Goal: Information Seeking & Learning: Learn about a topic

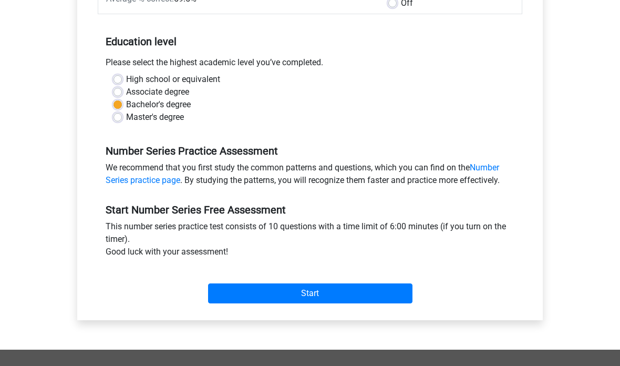
scroll to position [181, 0]
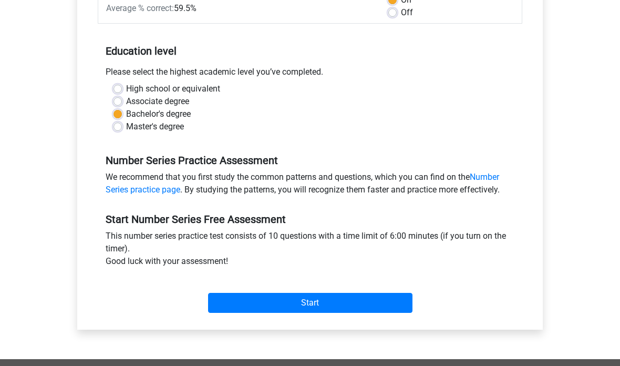
click at [228, 294] on input "Start" at bounding box center [310, 303] width 204 height 20
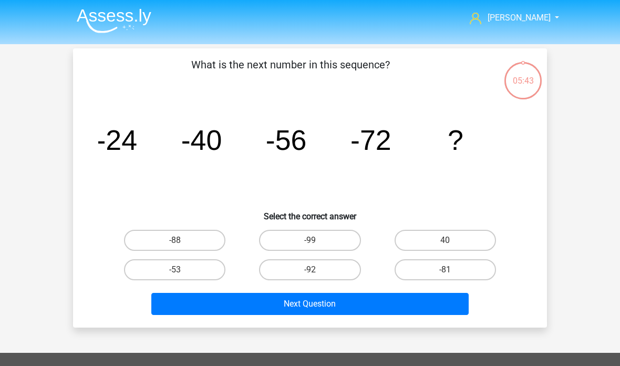
click at [203, 236] on label "-88" at bounding box center [174, 240] width 101 height 21
click at [182, 240] on input "-88" at bounding box center [178, 243] width 7 height 7
radio input "true"
click at [319, 306] on button "Next Question" at bounding box center [310, 304] width 318 height 22
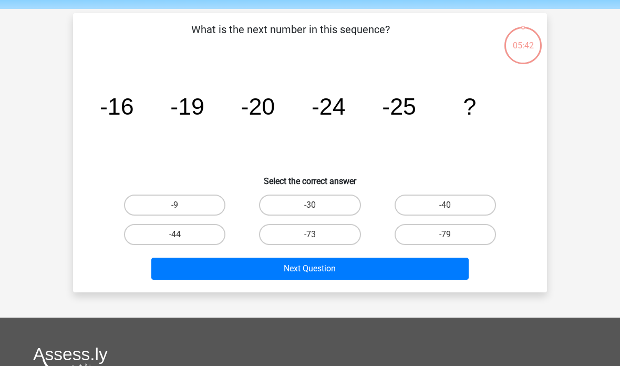
scroll to position [48, 0]
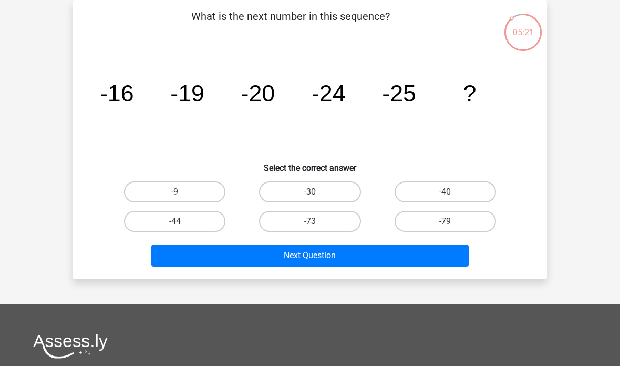
click at [336, 195] on label "-30" at bounding box center [309, 191] width 101 height 21
click at [317, 195] on input "-30" at bounding box center [313, 195] width 7 height 7
radio input "true"
click at [314, 255] on button "Next Question" at bounding box center [310, 255] width 318 height 22
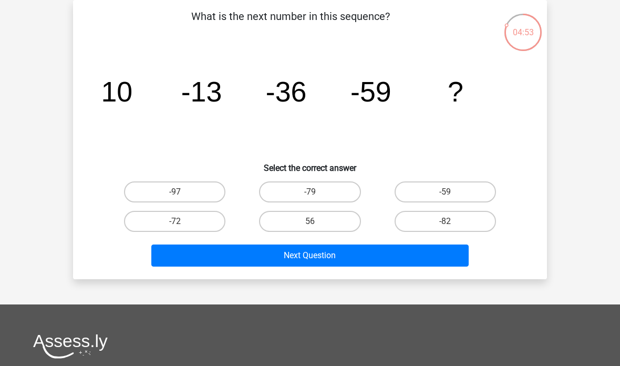
click at [465, 227] on label "-82" at bounding box center [444, 221] width 101 height 21
click at [452, 227] on input "-82" at bounding box center [448, 224] width 7 height 7
radio input "true"
click at [441, 251] on button "Next Question" at bounding box center [310, 255] width 318 height 22
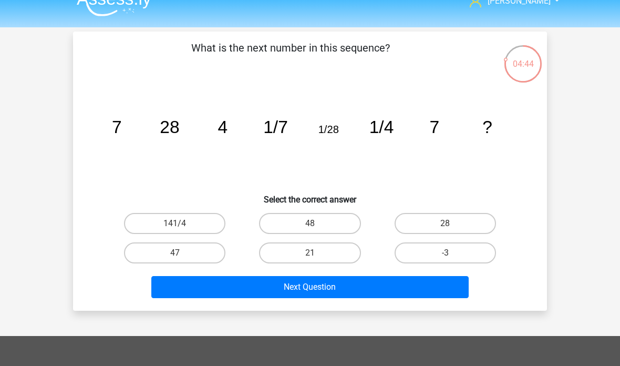
scroll to position [37, 0]
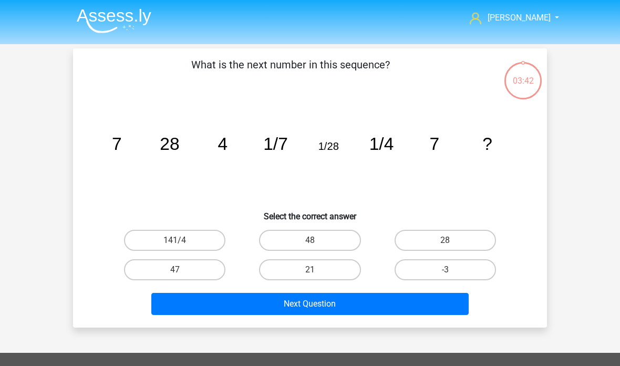
click at [470, 238] on label "28" at bounding box center [444, 240] width 101 height 21
click at [452, 240] on input "28" at bounding box center [448, 243] width 7 height 7
radio input "true"
click at [424, 309] on button "Next Question" at bounding box center [310, 304] width 318 height 22
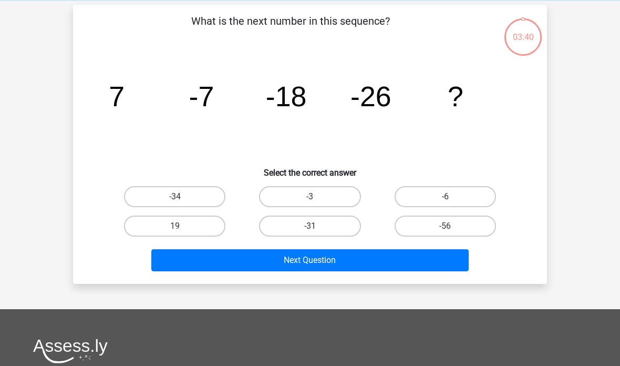
scroll to position [48, 0]
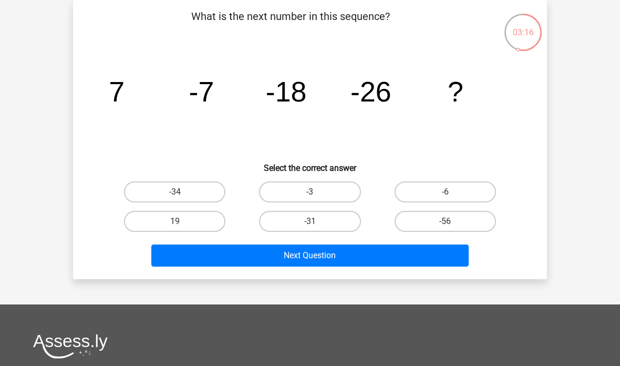
click at [337, 212] on label "-31" at bounding box center [309, 221] width 101 height 21
click at [317, 221] on input "-31" at bounding box center [313, 224] width 7 height 7
radio input "true"
click at [409, 256] on button "Next Question" at bounding box center [310, 255] width 318 height 22
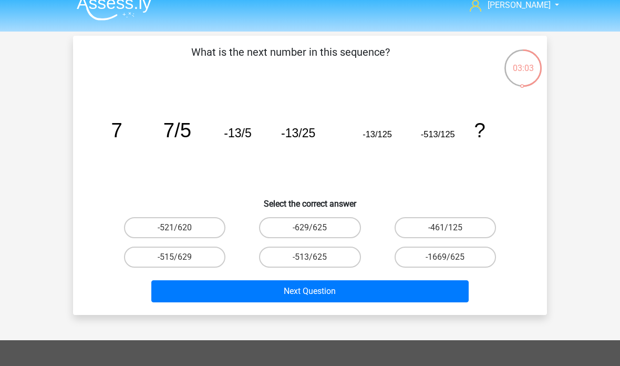
scroll to position [14, 0]
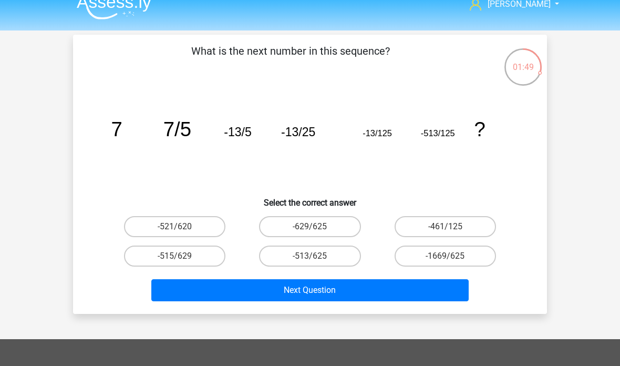
click at [338, 257] on label "-513/625" at bounding box center [309, 255] width 101 height 21
click at [317, 257] on input "-513/625" at bounding box center [313, 259] width 7 height 7
radio input "true"
click at [380, 288] on button "Next Question" at bounding box center [310, 290] width 318 height 22
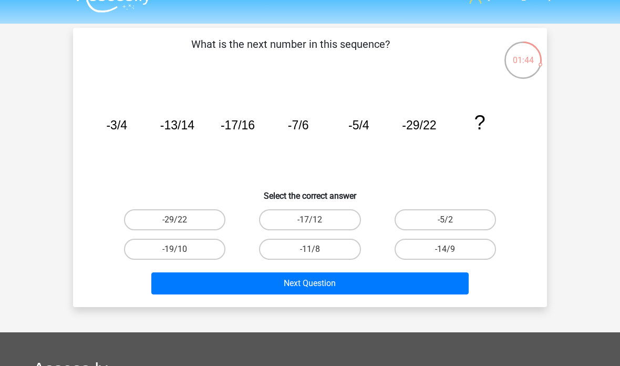
scroll to position [2, 0]
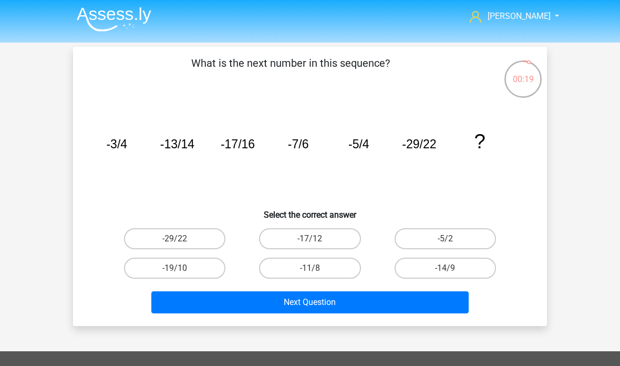
click at [339, 237] on label "-17/12" at bounding box center [309, 238] width 101 height 21
click at [317, 238] on input "-17/12" at bounding box center [313, 241] width 7 height 7
radio input "true"
click at [408, 300] on button "Next Question" at bounding box center [310, 302] width 318 height 22
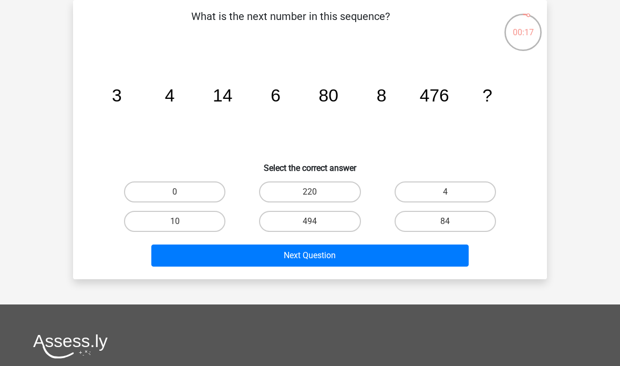
scroll to position [56, 0]
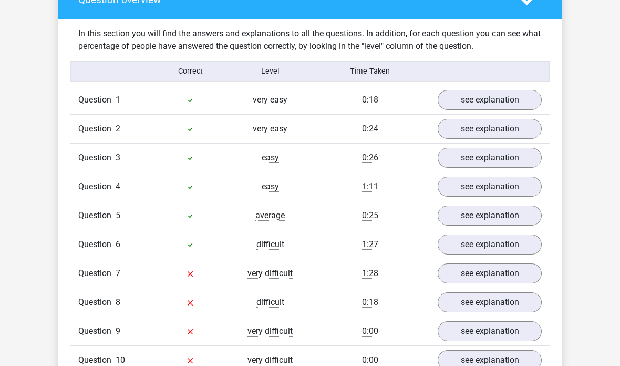
scroll to position [618, 0]
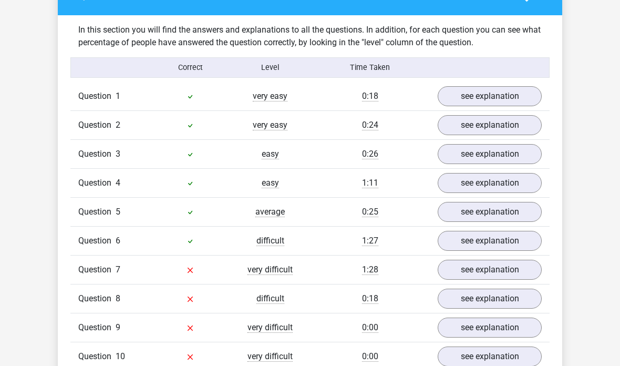
click at [490, 269] on link "see explanation" at bounding box center [490, 270] width 104 height 20
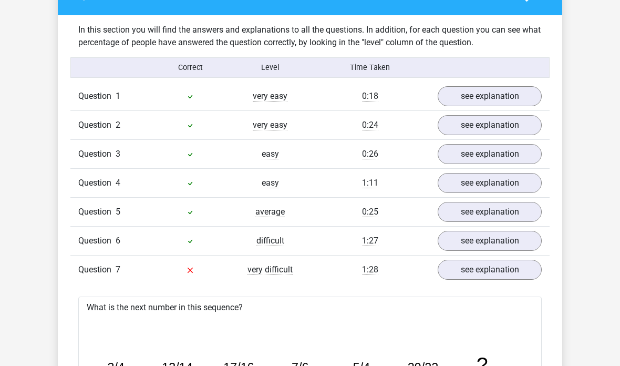
click at [497, 268] on link "see explanation" at bounding box center [490, 269] width 104 height 20
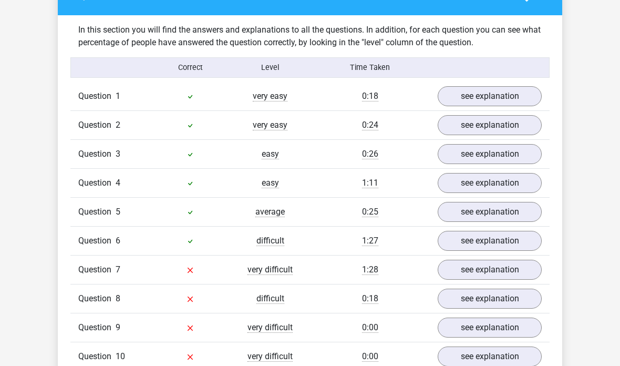
click at [494, 242] on link "see explanation" at bounding box center [490, 241] width 104 height 20
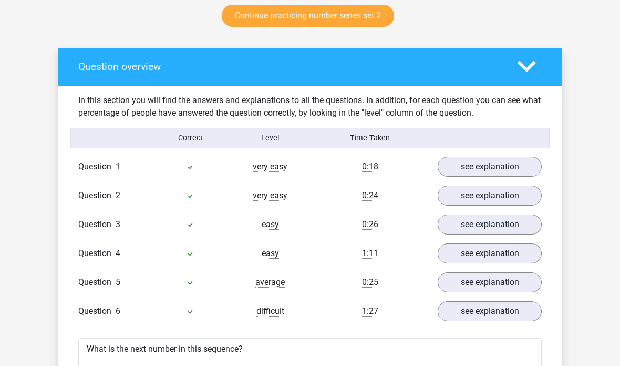
scroll to position [549, 0]
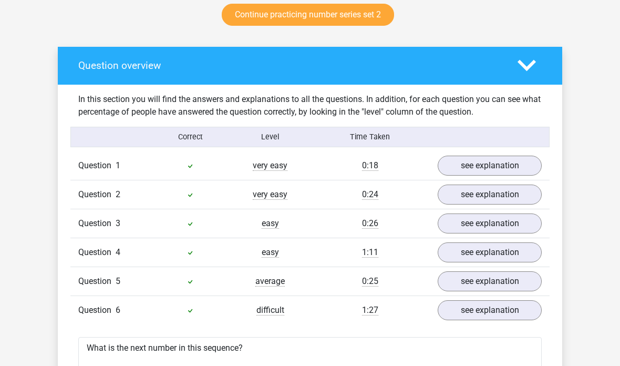
click at [504, 165] on link "see explanation" at bounding box center [490, 165] width 104 height 20
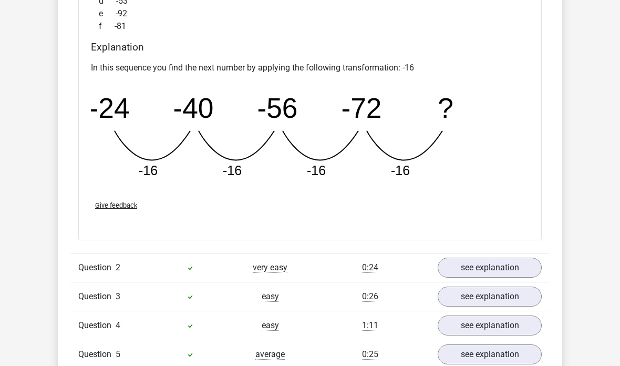
scroll to position [957, 0]
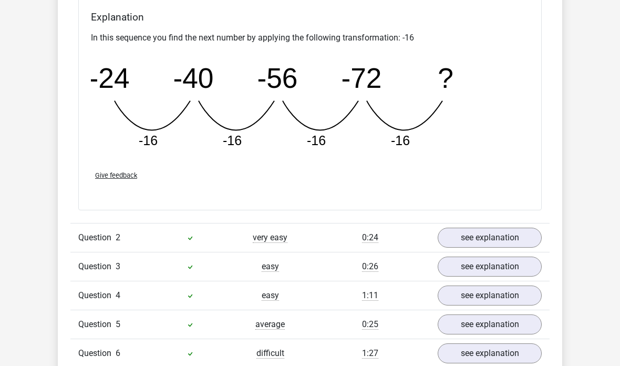
click at [511, 231] on link "see explanation" at bounding box center [490, 237] width 104 height 20
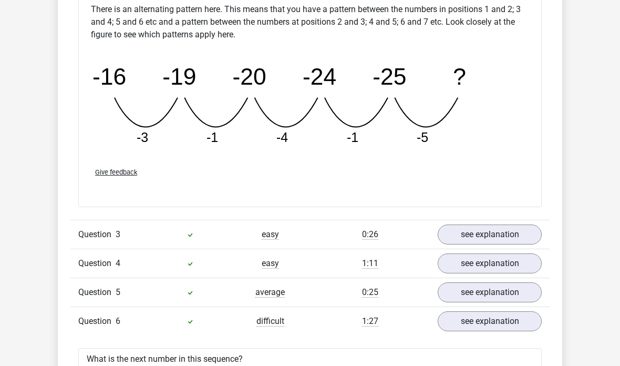
scroll to position [1465, 0]
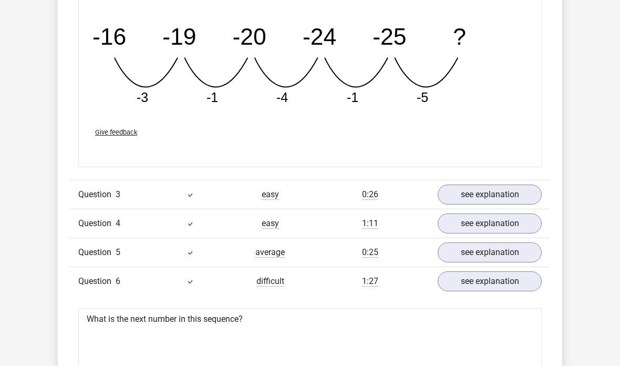
click at [498, 250] on link "see explanation" at bounding box center [490, 252] width 104 height 20
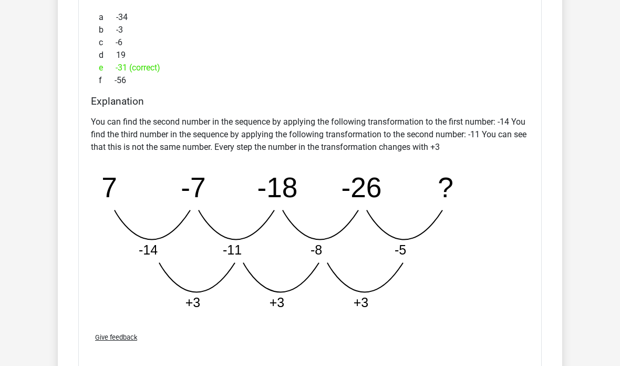
scroll to position [1893, 0]
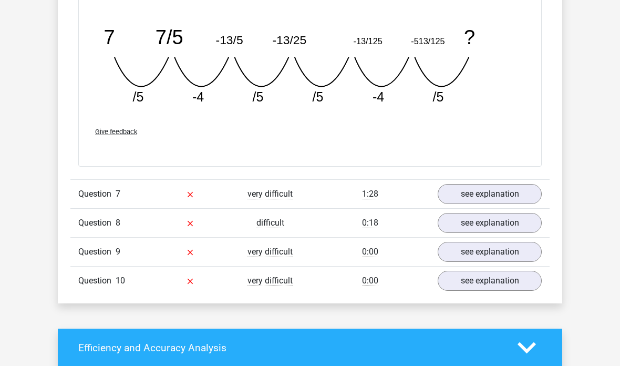
click at [517, 189] on link "see explanation" at bounding box center [490, 194] width 104 height 20
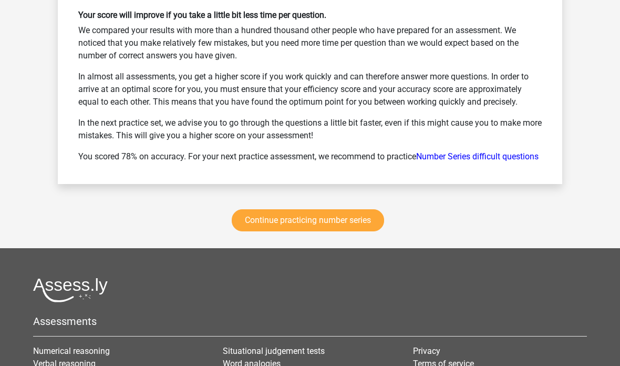
scroll to position [4003, 0]
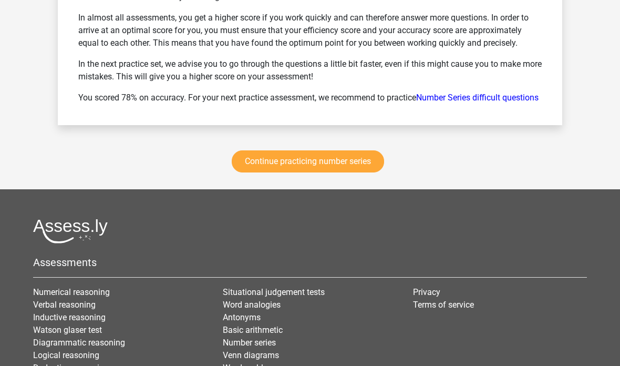
click at [365, 171] on link "Continue practicing number series" at bounding box center [308, 161] width 152 height 22
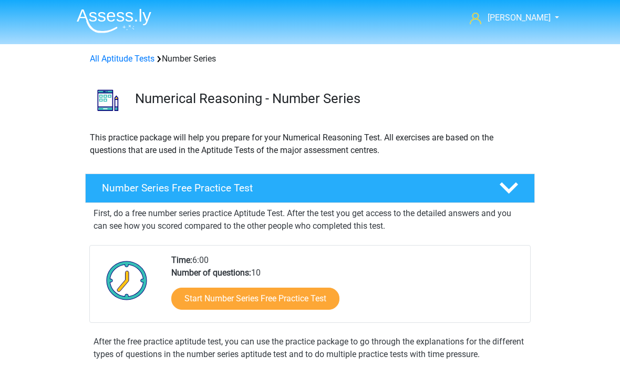
scroll to position [431, 0]
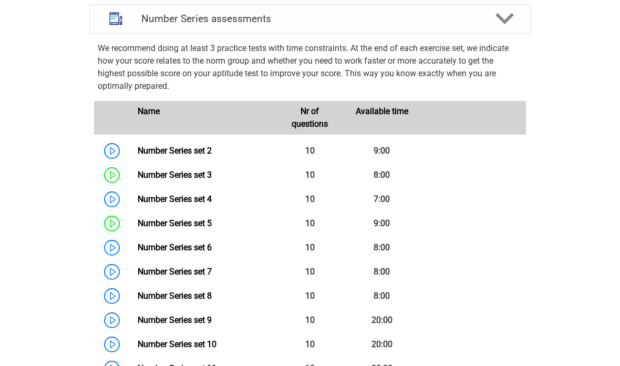
click at [138, 152] on link "Number Series set 2" at bounding box center [175, 150] width 74 height 10
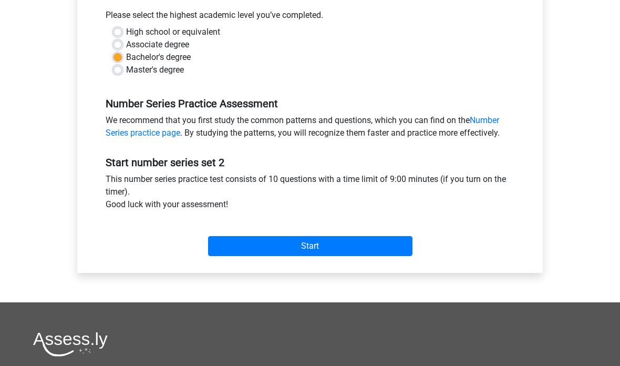
scroll to position [248, 0]
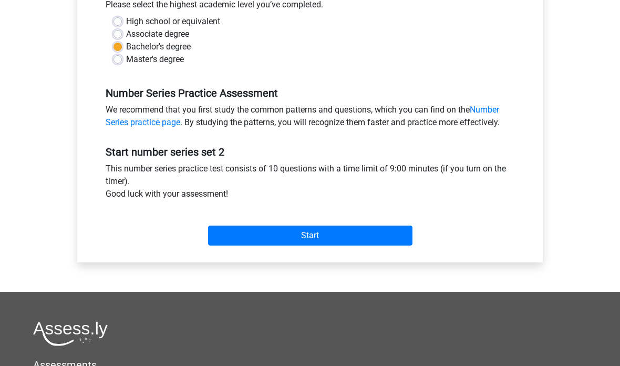
click at [358, 238] on input "Start" at bounding box center [310, 235] width 204 height 20
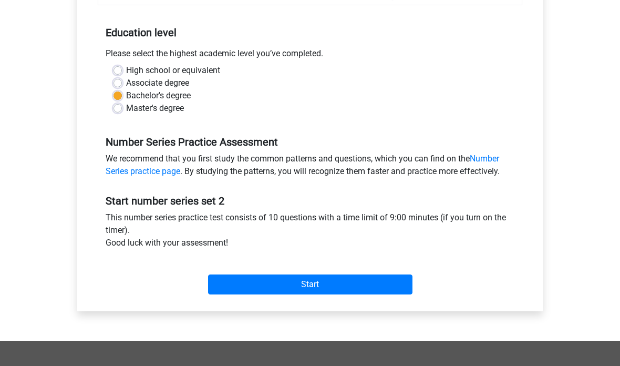
scroll to position [216, 0]
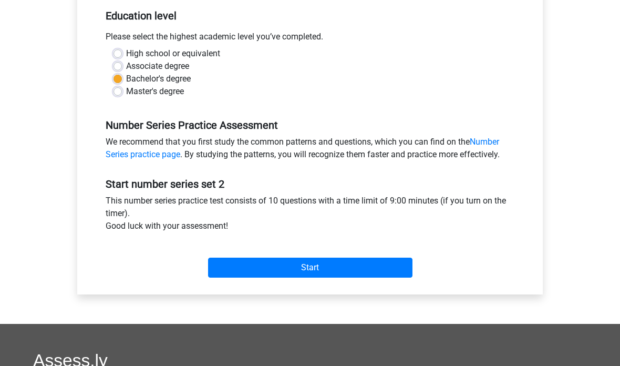
click at [341, 275] on input "Start" at bounding box center [310, 267] width 204 height 20
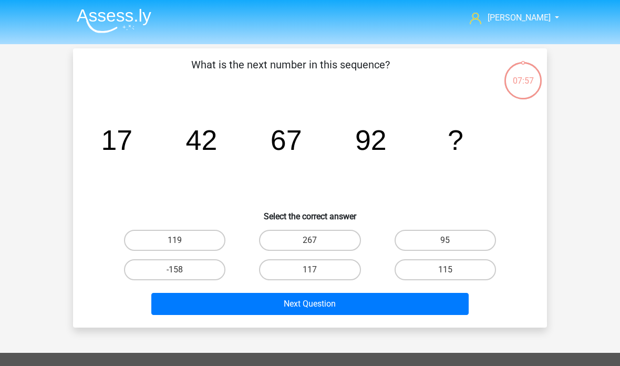
scroll to position [9, 0]
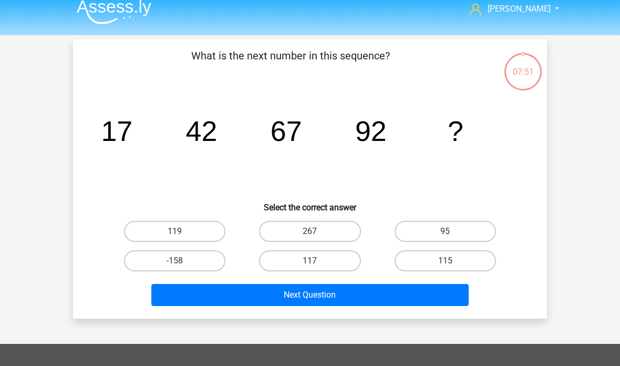
click at [322, 260] on label "117" at bounding box center [309, 260] width 101 height 21
click at [317, 261] on input "117" at bounding box center [313, 264] width 7 height 7
radio input "true"
click at [341, 297] on button "Next Question" at bounding box center [310, 295] width 318 height 22
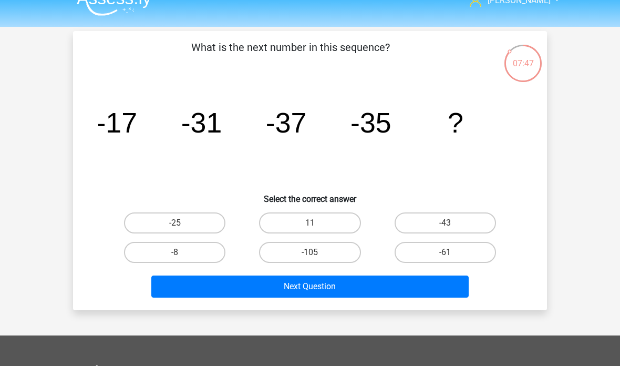
scroll to position [17, 0]
click at [201, 213] on label "-25" at bounding box center [174, 222] width 101 height 21
click at [182, 223] on input "-25" at bounding box center [178, 226] width 7 height 7
radio input "true"
click at [296, 284] on button "Next Question" at bounding box center [310, 286] width 318 height 22
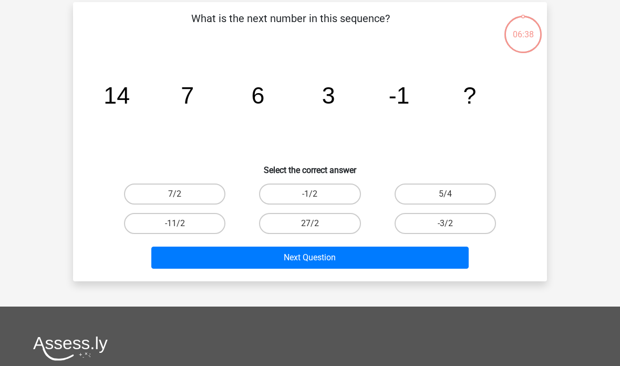
scroll to position [48, 0]
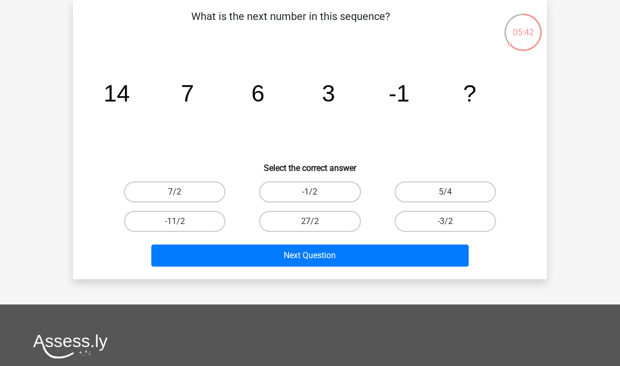
click at [450, 223] on input "-3/2" at bounding box center [448, 224] width 7 height 7
radio input "true"
click at [431, 255] on button "Next Question" at bounding box center [310, 255] width 318 height 22
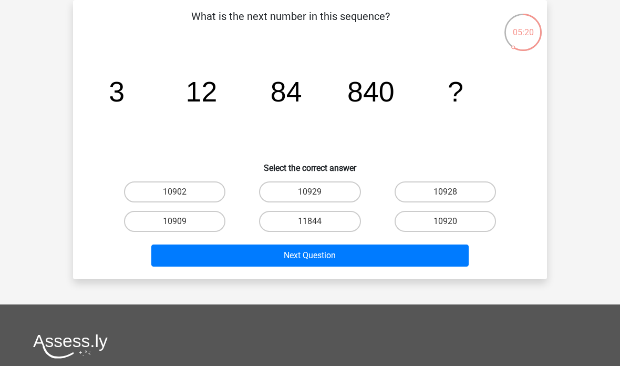
click at [421, 224] on label "10920" at bounding box center [444, 221] width 101 height 21
click at [445, 224] on input "10920" at bounding box center [448, 224] width 7 height 7
radio input "true"
click at [359, 266] on button "Next Question" at bounding box center [310, 255] width 318 height 22
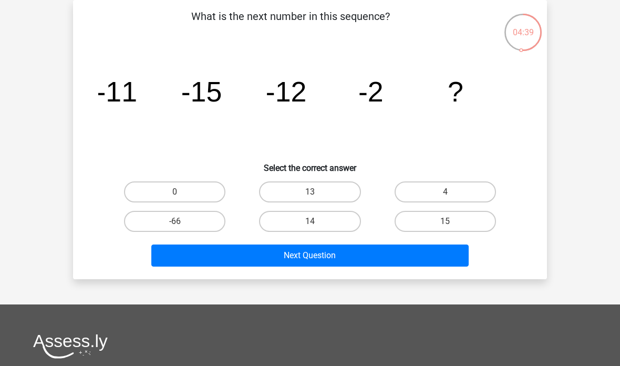
click at [422, 223] on label "15" at bounding box center [444, 221] width 101 height 21
click at [445, 223] on input "15" at bounding box center [448, 224] width 7 height 7
radio input "true"
click at [347, 259] on button "Next Question" at bounding box center [310, 255] width 318 height 22
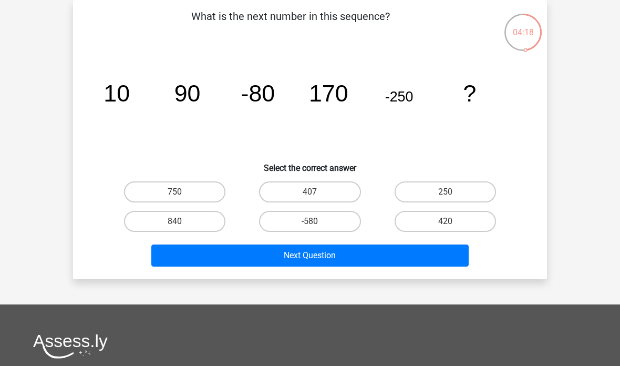
click at [423, 231] on label "420" at bounding box center [444, 221] width 101 height 21
click at [445, 228] on input "420" at bounding box center [448, 224] width 7 height 7
radio input "true"
click at [393, 252] on button "Next Question" at bounding box center [310, 255] width 318 height 22
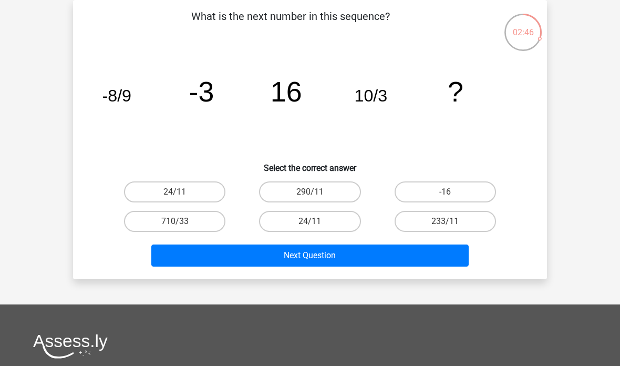
click at [469, 192] on label "-16" at bounding box center [444, 191] width 101 height 21
click at [452, 192] on input "-16" at bounding box center [448, 195] width 7 height 7
radio input "true"
click at [413, 253] on button "Next Question" at bounding box center [310, 255] width 318 height 22
click at [346, 213] on label "57" at bounding box center [309, 221] width 101 height 21
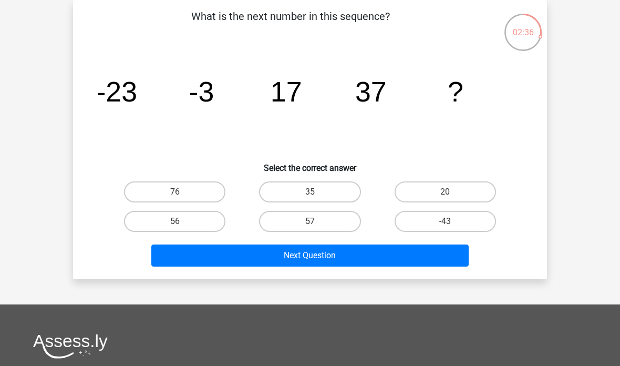
click at [317, 221] on input "57" at bounding box center [313, 224] width 7 height 7
radio input "true"
click at [356, 257] on button "Next Question" at bounding box center [310, 255] width 318 height 22
click at [465, 216] on label "3" at bounding box center [444, 221] width 101 height 21
click at [452, 221] on input "3" at bounding box center [448, 224] width 7 height 7
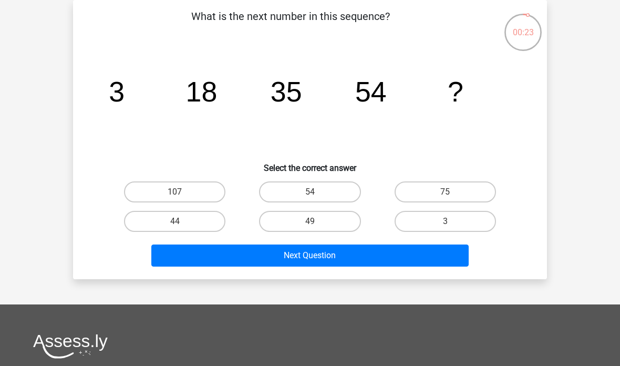
radio input "true"
click at [438, 256] on button "Next Question" at bounding box center [310, 255] width 318 height 22
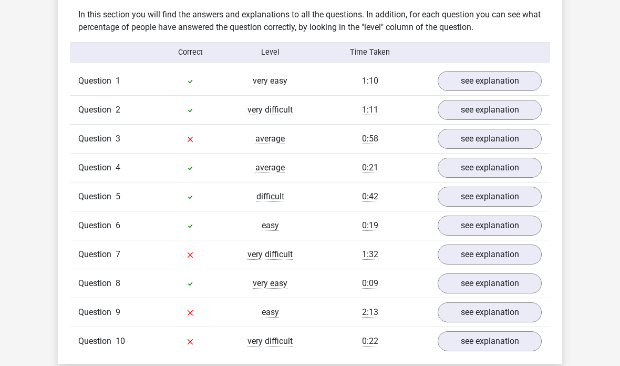
scroll to position [649, 0]
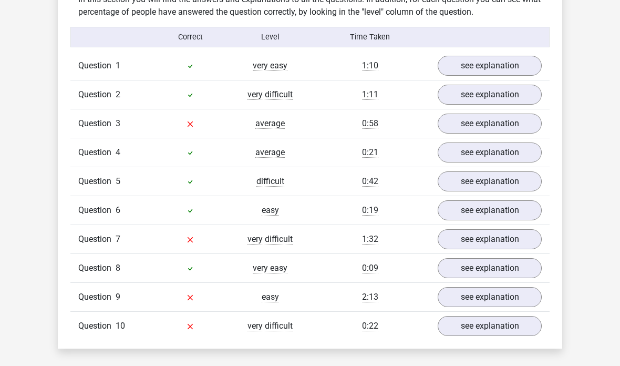
click at [513, 240] on link "see explanation" at bounding box center [490, 240] width 104 height 20
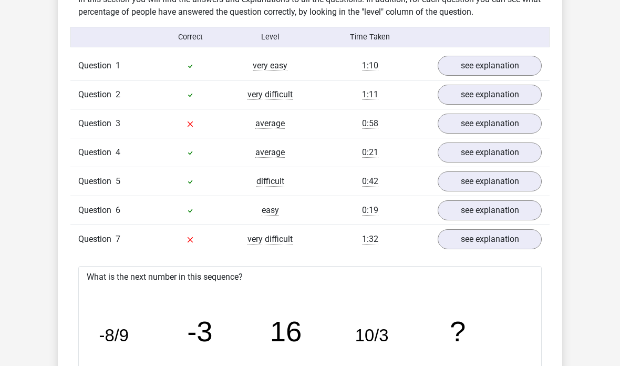
scroll to position [649, 0]
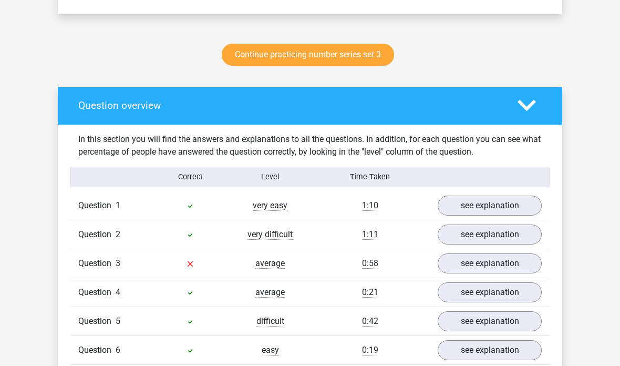
click at [488, 268] on link "see explanation" at bounding box center [490, 263] width 104 height 20
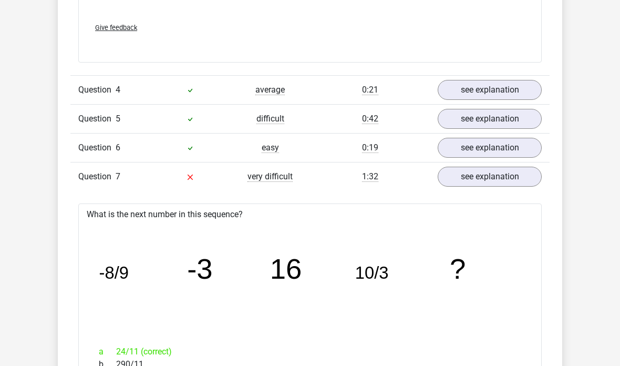
scroll to position [1195, 0]
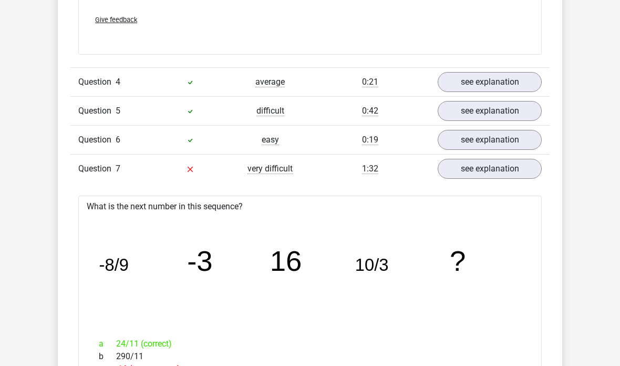
click at [515, 162] on link "see explanation" at bounding box center [490, 169] width 104 height 20
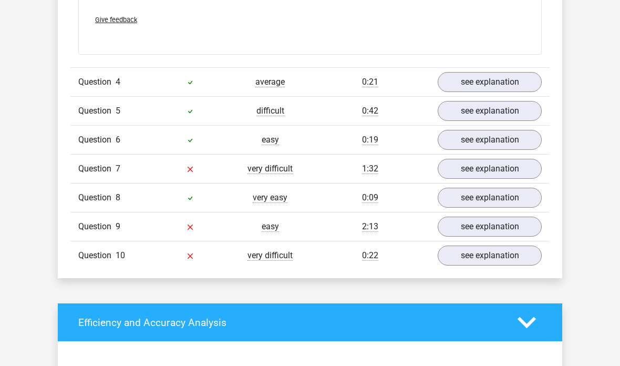
click at [522, 169] on link "see explanation" at bounding box center [490, 169] width 104 height 20
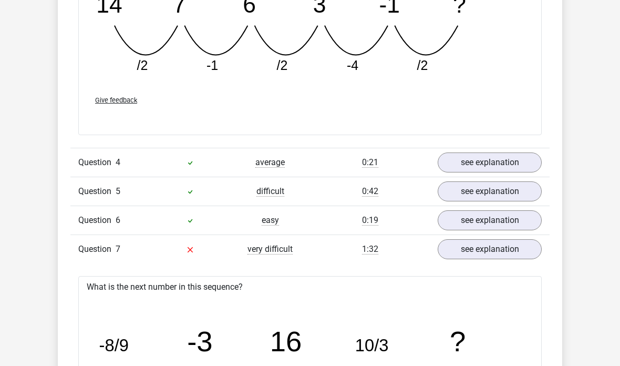
scroll to position [1115, 0]
click at [508, 163] on link "see explanation" at bounding box center [490, 162] width 104 height 20
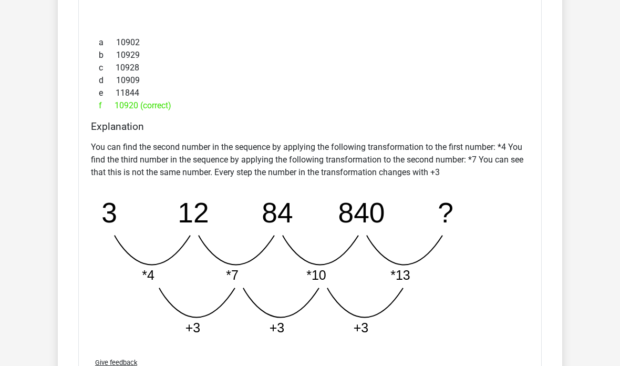
click at [479, 288] on icon "image/svg+xml 3 12 84 840 ? *4 *7 *10 *13 +3 +3 +3" at bounding box center [301, 266] width 420 height 158
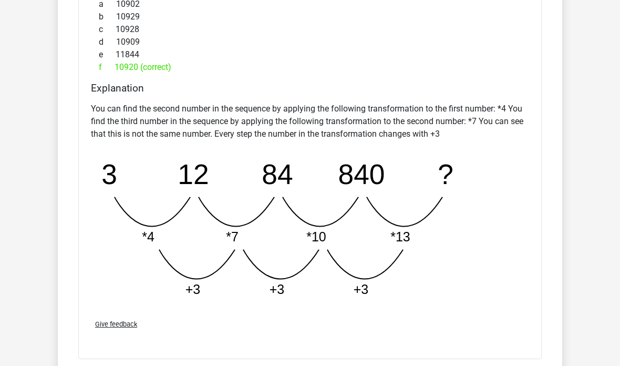
scroll to position [1442, 0]
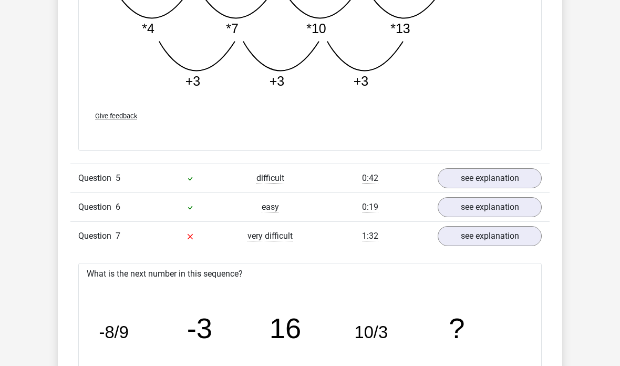
click at [504, 170] on link "see explanation" at bounding box center [490, 178] width 104 height 20
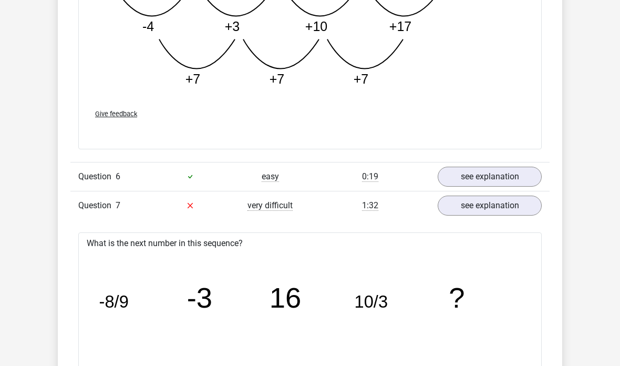
click at [491, 167] on link "see explanation" at bounding box center [490, 177] width 104 height 20
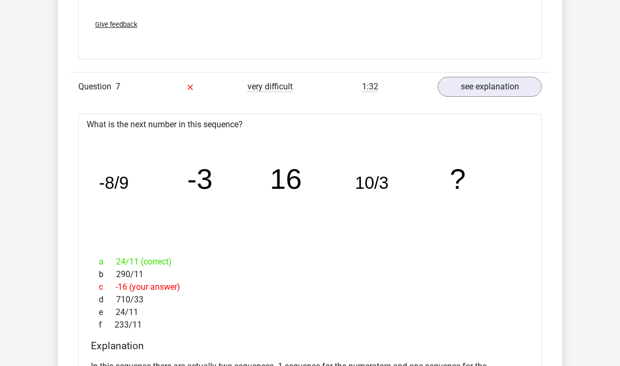
scroll to position [2864, 0]
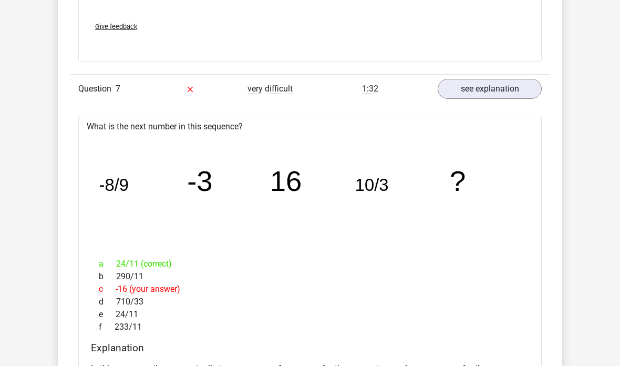
click at [506, 92] on link "see explanation" at bounding box center [490, 89] width 104 height 20
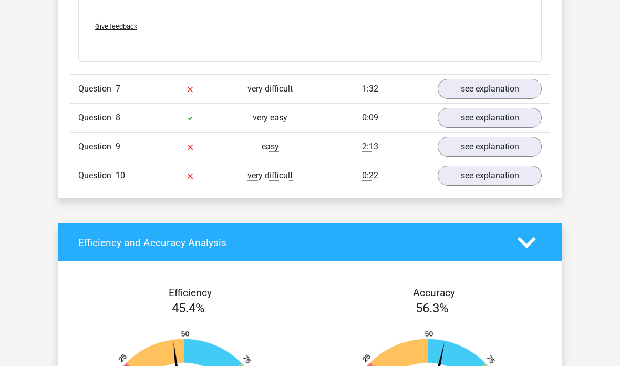
click at [503, 85] on link "see explanation" at bounding box center [490, 89] width 104 height 20
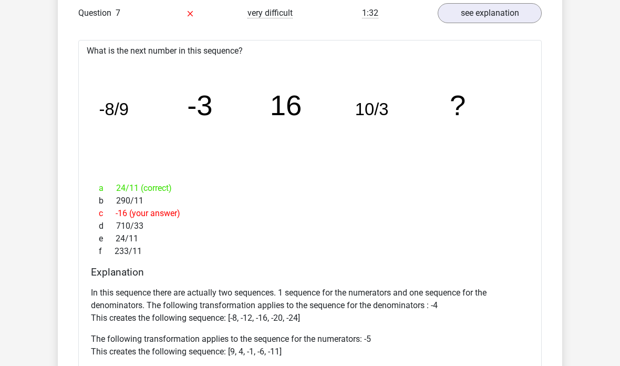
scroll to position [2929, 0]
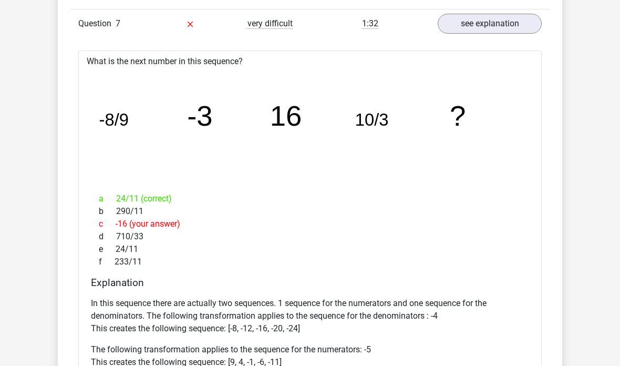
click at [516, 21] on link "see explanation" at bounding box center [490, 24] width 104 height 20
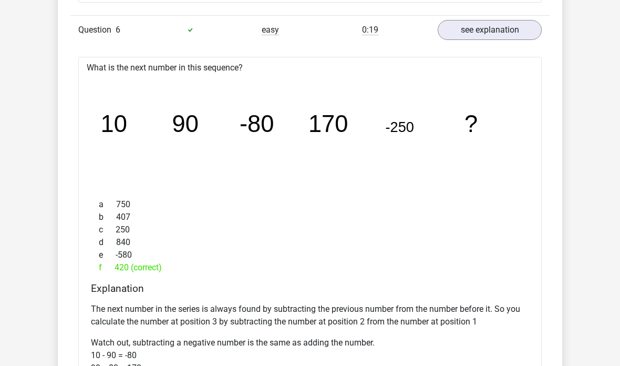
click at [510, 32] on link "see explanation" at bounding box center [490, 30] width 104 height 20
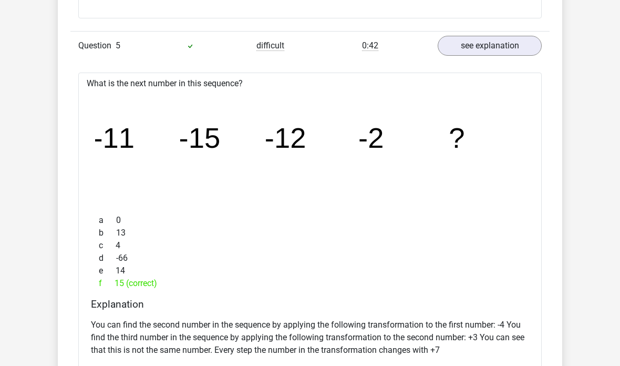
click at [513, 47] on link "see explanation" at bounding box center [490, 46] width 104 height 20
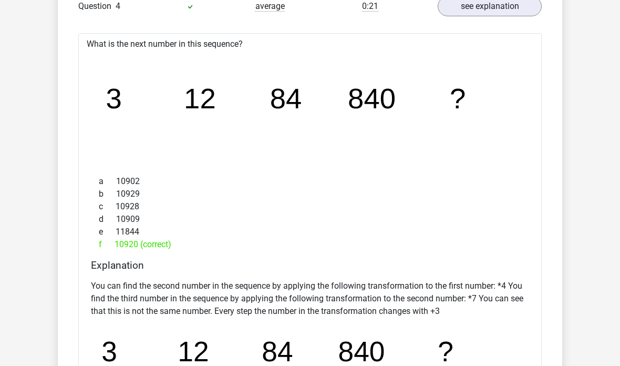
scroll to position [1262, 0]
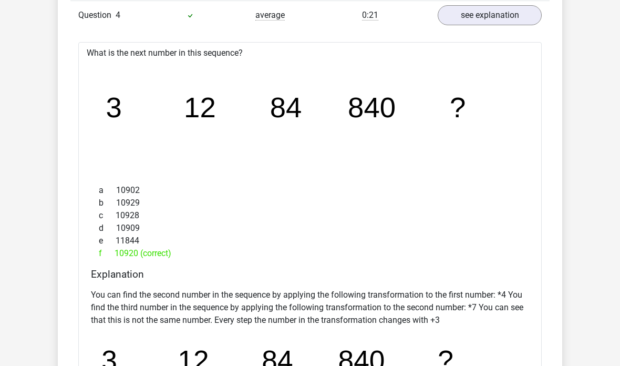
click at [508, 14] on link "see explanation" at bounding box center [490, 15] width 104 height 20
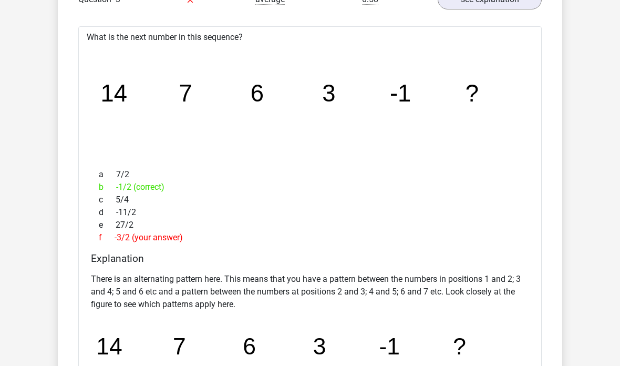
scroll to position [762, 0]
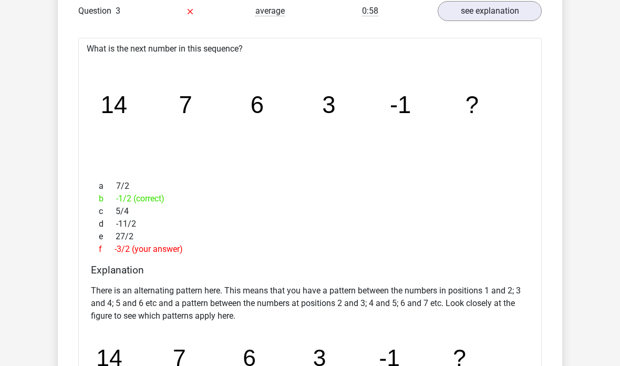
click at [527, 9] on link "see explanation" at bounding box center [490, 11] width 104 height 20
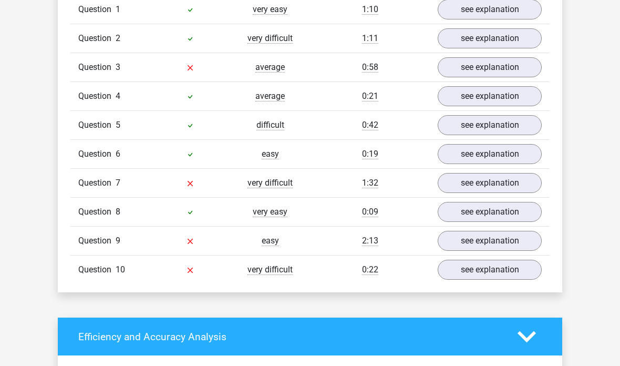
click at [483, 183] on link "see explanation" at bounding box center [490, 183] width 104 height 20
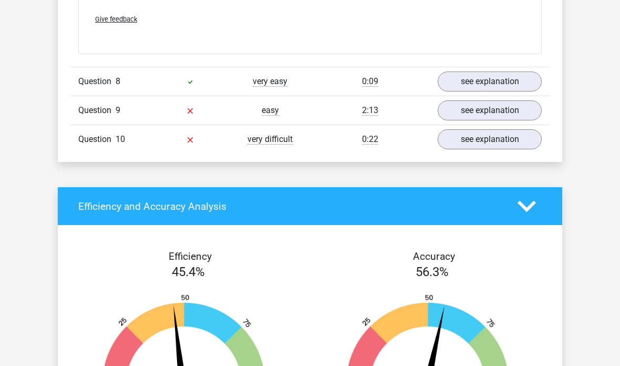
click at [506, 103] on link "see explanation" at bounding box center [490, 110] width 104 height 20
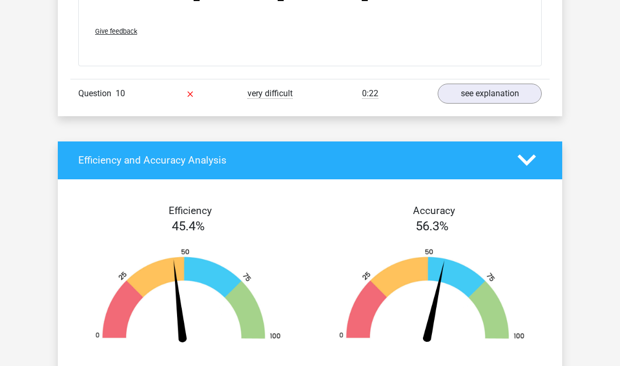
scroll to position [2026, 0]
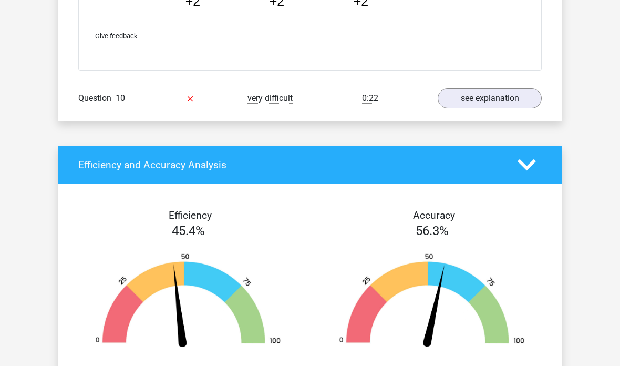
click at [493, 89] on link "see explanation" at bounding box center [490, 98] width 104 height 20
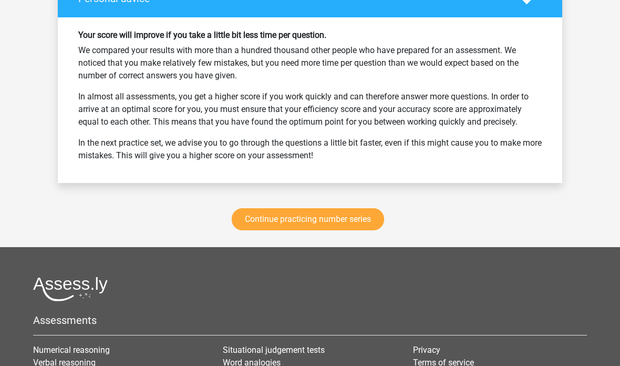
scroll to position [3049, 0]
click at [264, 220] on link "Continue practicing number series" at bounding box center [308, 219] width 152 height 22
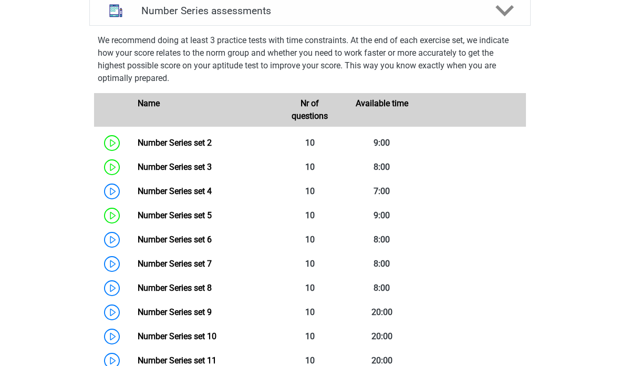
scroll to position [439, 0]
click at [152, 165] on link "Number Series set 3" at bounding box center [175, 167] width 74 height 10
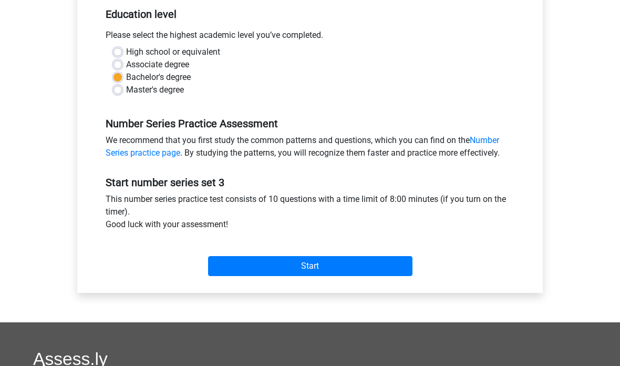
scroll to position [215, 0]
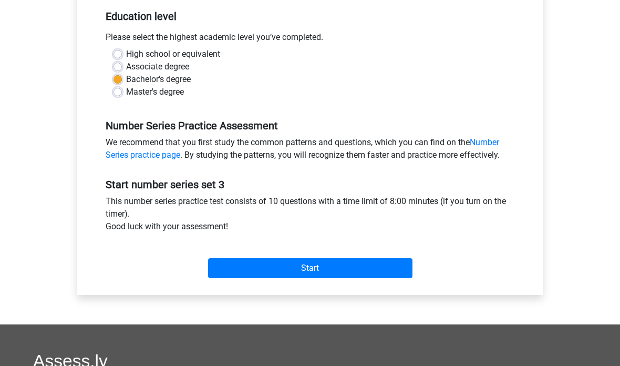
click at [330, 269] on input "Start" at bounding box center [310, 268] width 204 height 20
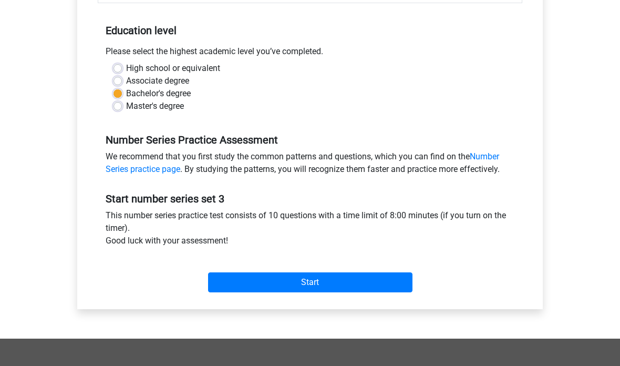
scroll to position [180, 0]
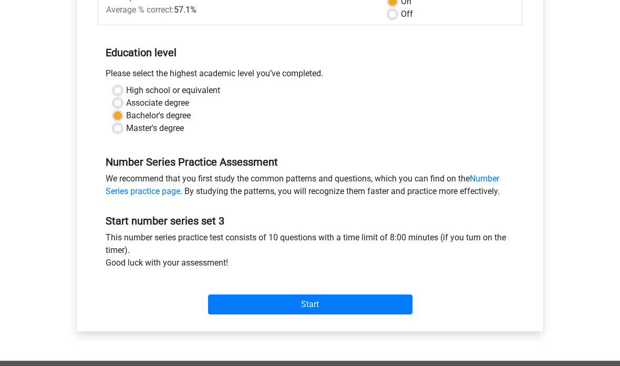
click at [362, 305] on input "Start" at bounding box center [310, 304] width 204 height 20
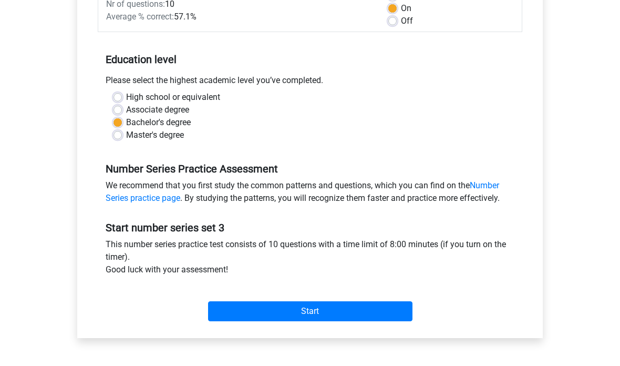
scroll to position [162, 0]
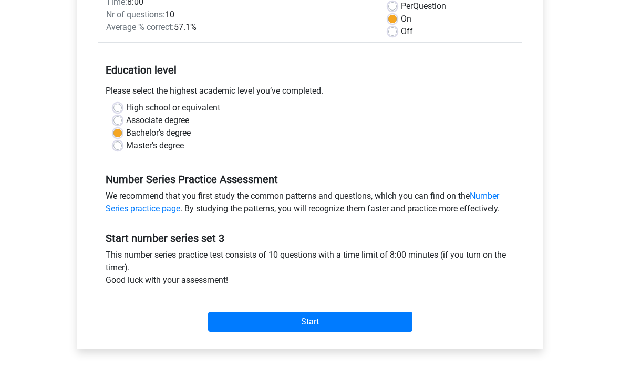
click at [363, 323] on input "Start" at bounding box center [310, 321] width 204 height 20
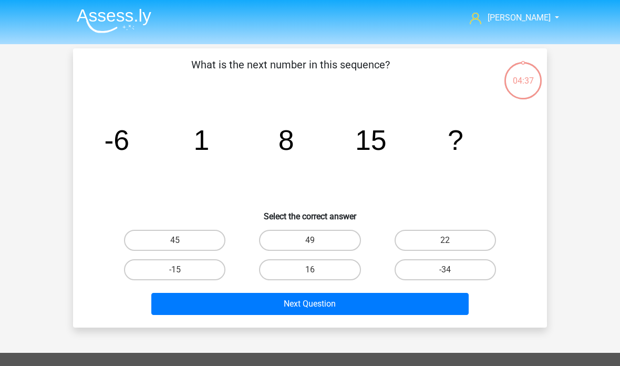
click at [457, 235] on label "22" at bounding box center [444, 240] width 101 height 21
click at [452, 240] on input "22" at bounding box center [448, 243] width 7 height 7
radio input "true"
click at [418, 305] on button "Next Question" at bounding box center [310, 304] width 318 height 22
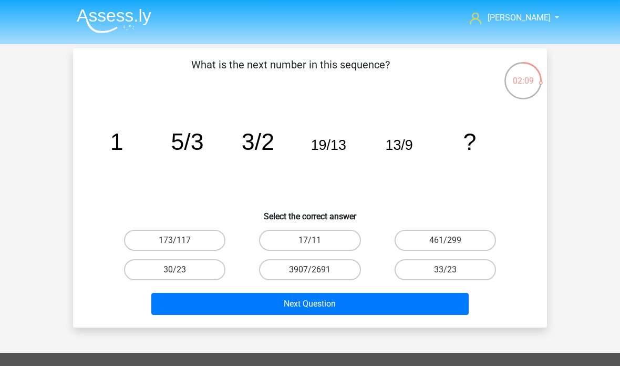
click at [201, 241] on label "173/117" at bounding box center [174, 240] width 101 height 21
click at [182, 241] on input "173/117" at bounding box center [178, 243] width 7 height 7
radio input "true"
click at [309, 299] on button "Next Question" at bounding box center [310, 304] width 318 height 22
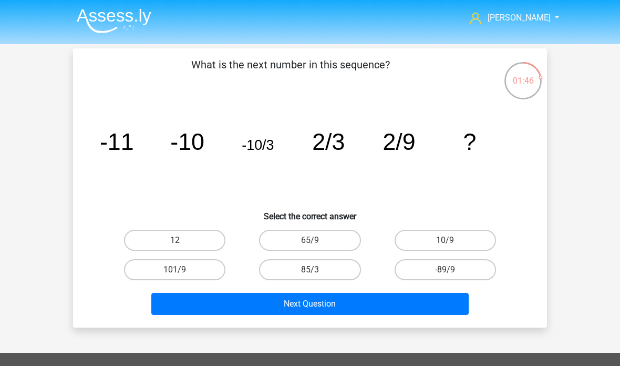
click at [447, 268] on label "-89/9" at bounding box center [444, 269] width 101 height 21
click at [447, 269] on input "-89/9" at bounding box center [448, 272] width 7 height 7
radio input "true"
click at [437, 301] on button "Next Question" at bounding box center [310, 304] width 318 height 22
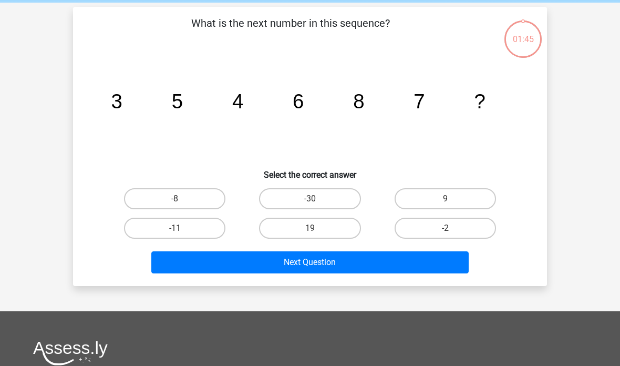
scroll to position [48, 0]
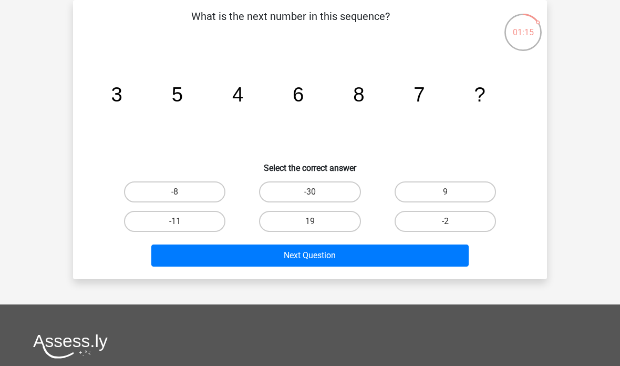
click at [476, 191] on label "9" at bounding box center [444, 191] width 101 height 21
click at [452, 192] on input "9" at bounding box center [448, 195] width 7 height 7
radio input "true"
click at [448, 257] on button "Next Question" at bounding box center [310, 255] width 318 height 22
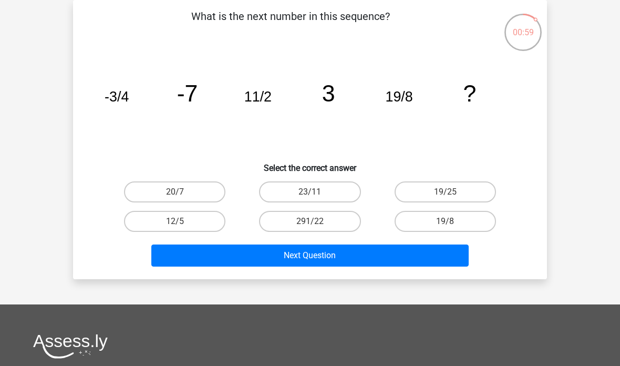
click at [464, 226] on label "19/8" at bounding box center [444, 221] width 101 height 21
click at [452, 226] on input "19/8" at bounding box center [448, 224] width 7 height 7
radio input "true"
click at [427, 254] on button "Next Question" at bounding box center [310, 255] width 318 height 22
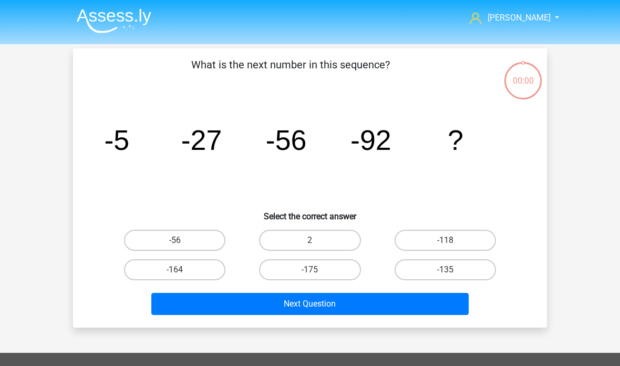
scroll to position [90, 0]
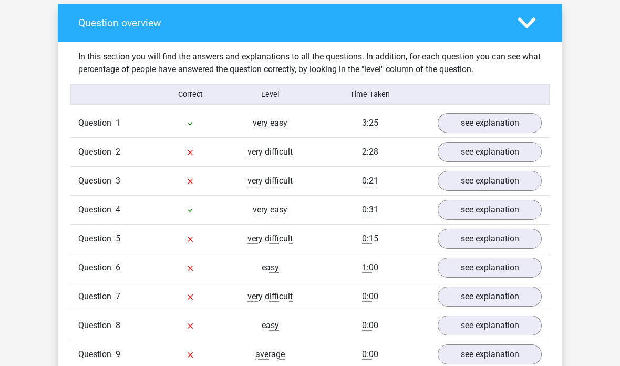
scroll to position [592, 0]
click at [533, 150] on link "see explanation" at bounding box center [490, 152] width 104 height 20
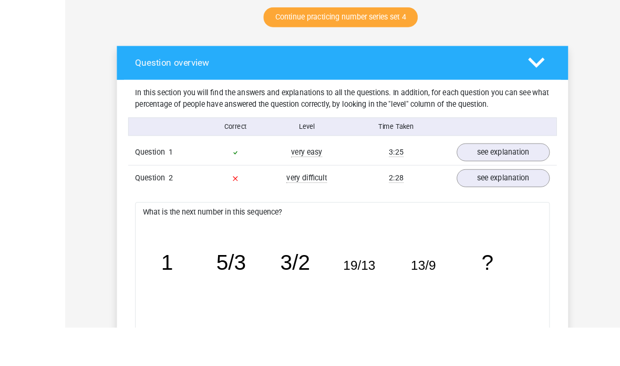
scroll to position [565, 0]
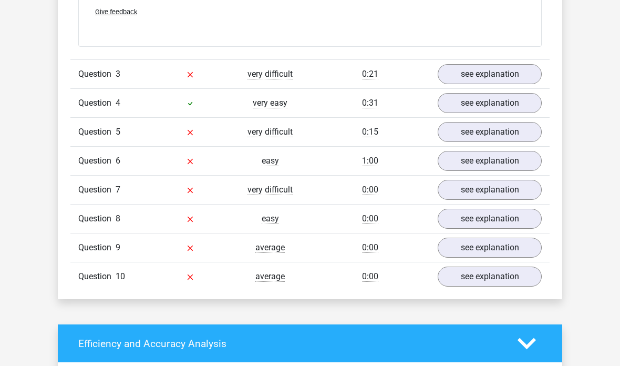
click at [526, 73] on link "see explanation" at bounding box center [490, 75] width 104 height 20
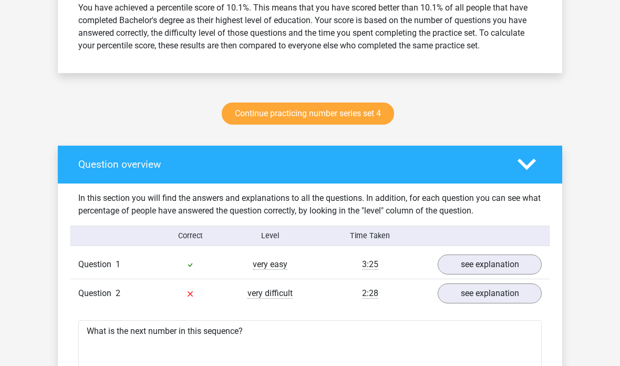
scroll to position [434, 0]
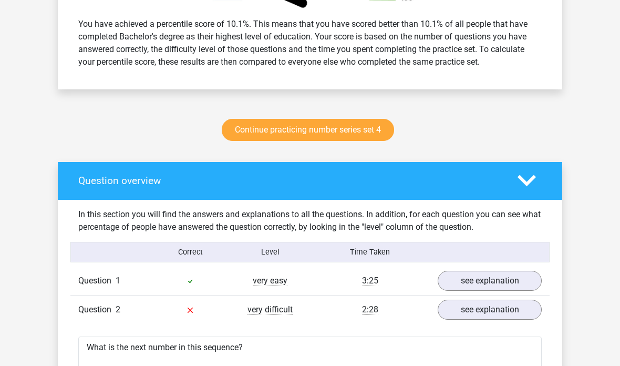
click at [488, 306] on link "see explanation" at bounding box center [490, 309] width 104 height 20
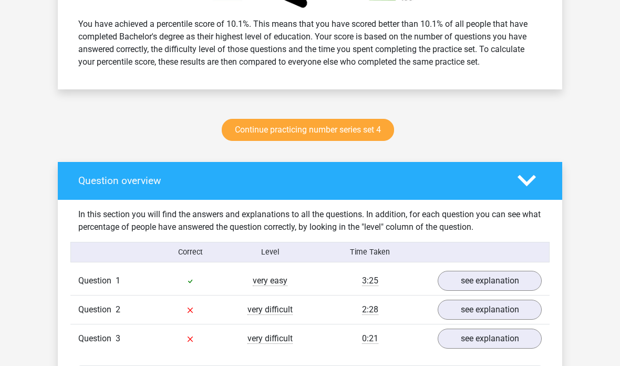
click at [495, 311] on link "see explanation" at bounding box center [490, 309] width 104 height 20
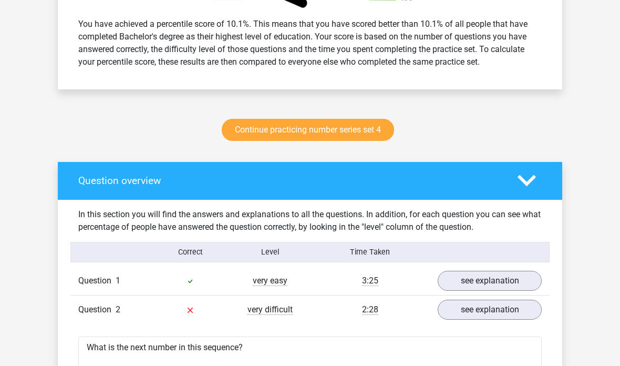
click at [496, 309] on link "see explanation" at bounding box center [490, 309] width 104 height 20
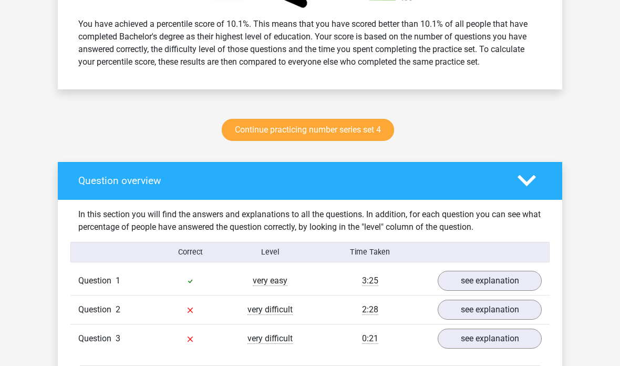
click at [498, 277] on link "see explanation" at bounding box center [490, 281] width 104 height 20
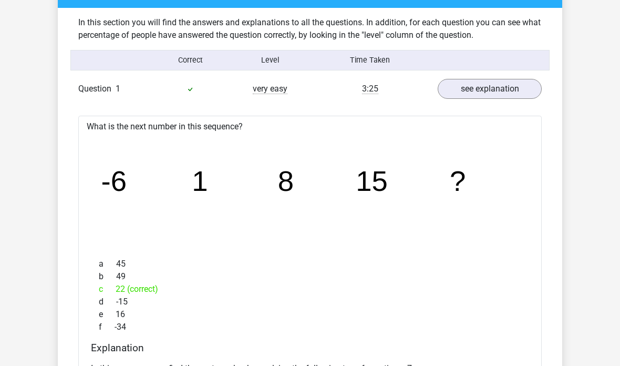
scroll to position [626, 0]
click at [503, 93] on link "see explanation" at bounding box center [490, 89] width 104 height 20
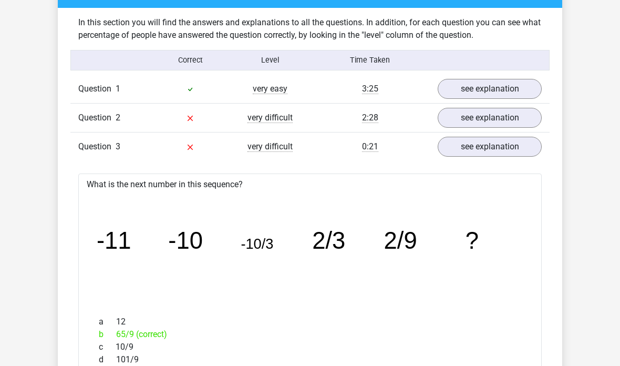
click at [501, 117] on link "see explanation" at bounding box center [490, 118] width 104 height 20
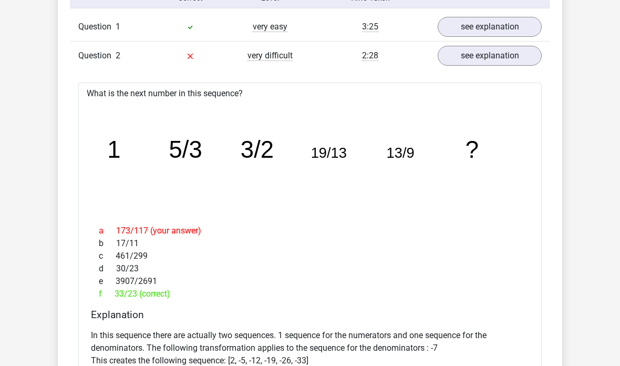
scroll to position [688, 0]
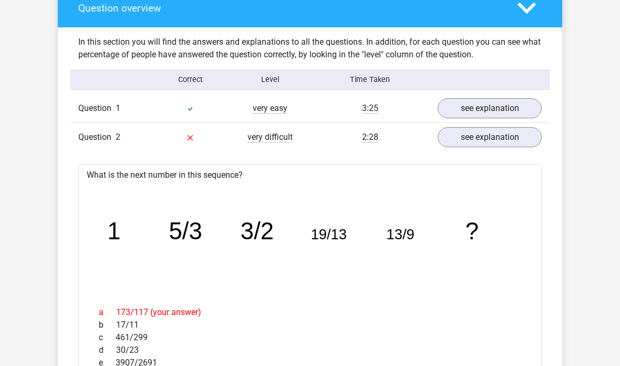
click at [528, 132] on link "see explanation" at bounding box center [490, 138] width 104 height 20
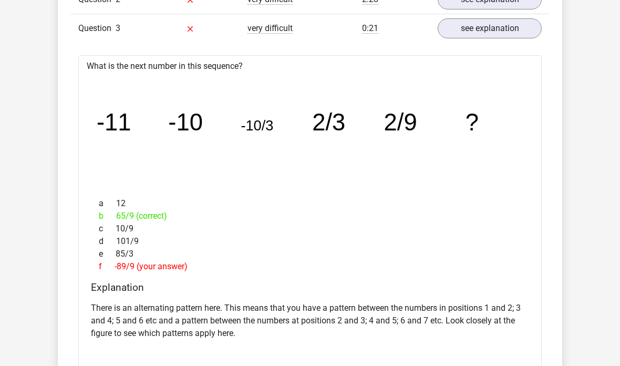
scroll to position [744, 0]
click at [518, 34] on link "see explanation" at bounding box center [490, 29] width 104 height 20
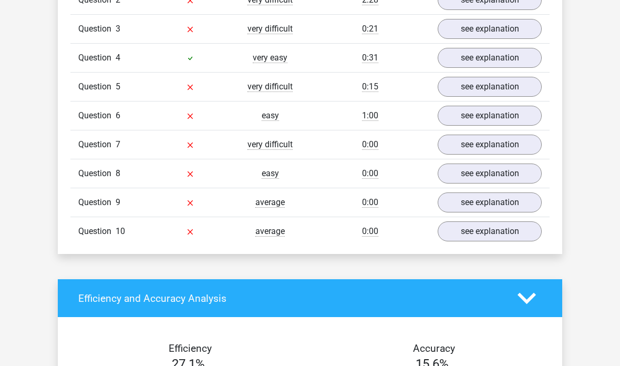
click at [519, 19] on link "see explanation" at bounding box center [490, 29] width 104 height 20
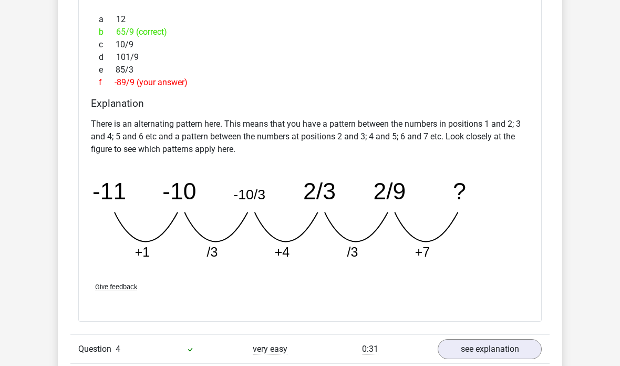
scroll to position [928, 0]
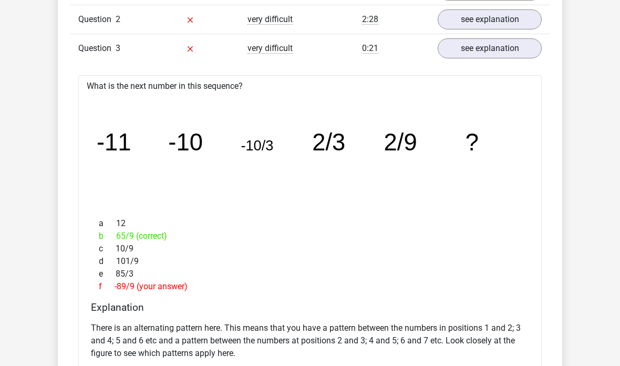
click at [504, 53] on link "see explanation" at bounding box center [490, 49] width 104 height 20
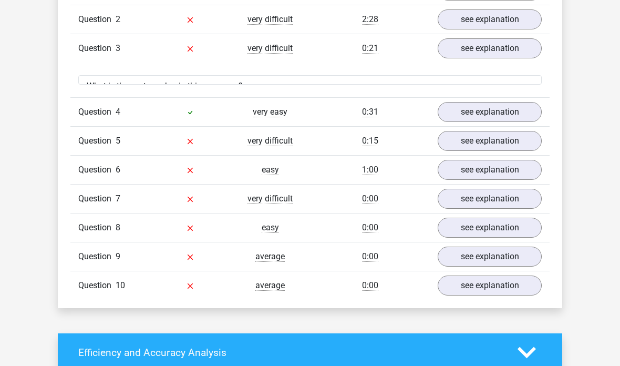
scroll to position [724, 0]
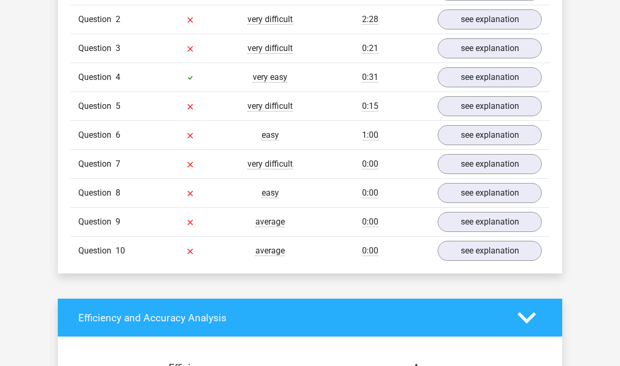
click at [500, 77] on link "see explanation" at bounding box center [490, 77] width 104 height 20
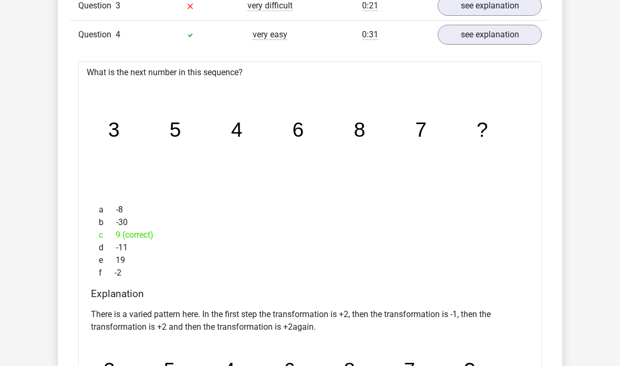
scroll to position [770, 0]
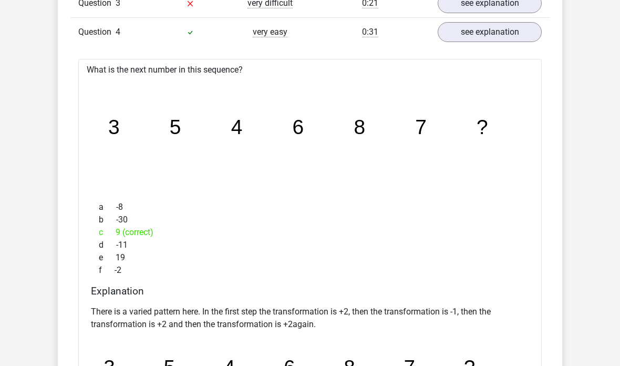
click at [513, 34] on link "see explanation" at bounding box center [490, 32] width 104 height 20
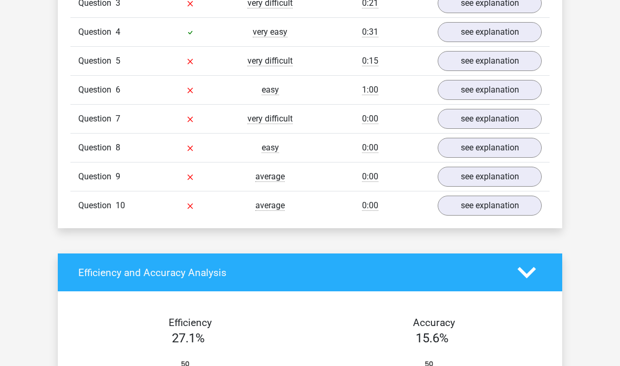
click at [499, 59] on link "see explanation" at bounding box center [490, 61] width 104 height 20
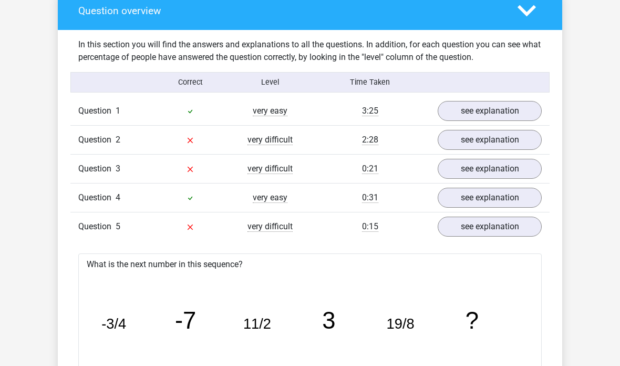
scroll to position [608, 0]
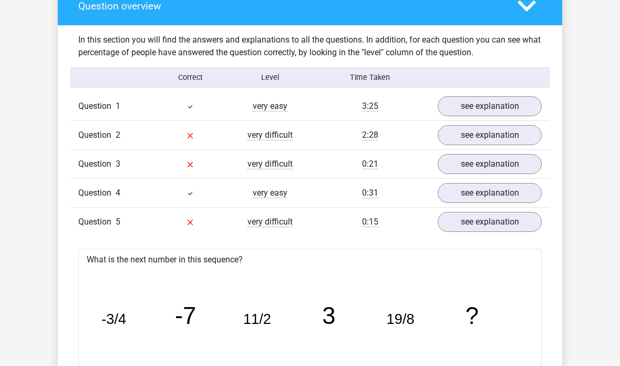
click at [536, 1] on icon at bounding box center [526, 6] width 18 height 18
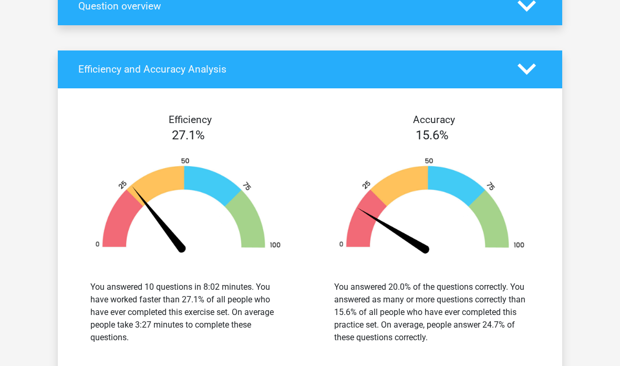
click at [524, 67] on icon at bounding box center [526, 69] width 18 height 18
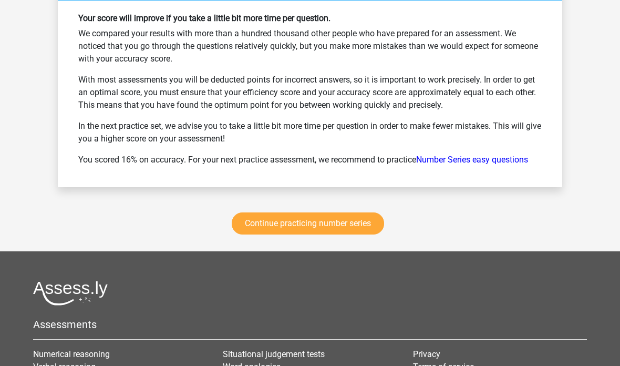
scroll to position [747, 0]
click at [365, 221] on link "Continue practicing number series" at bounding box center [308, 223] width 152 height 22
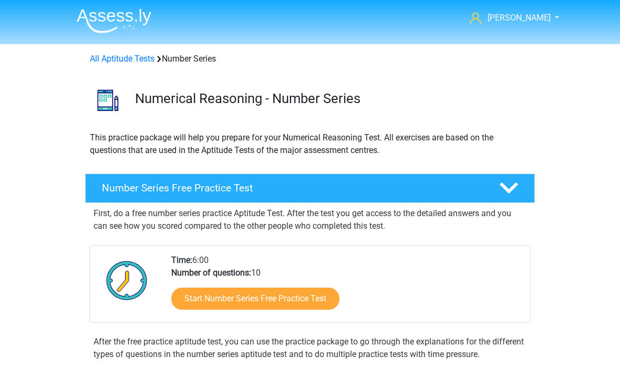
click at [111, 16] on img at bounding box center [114, 20] width 75 height 25
